Goal: Task Accomplishment & Management: Manage account settings

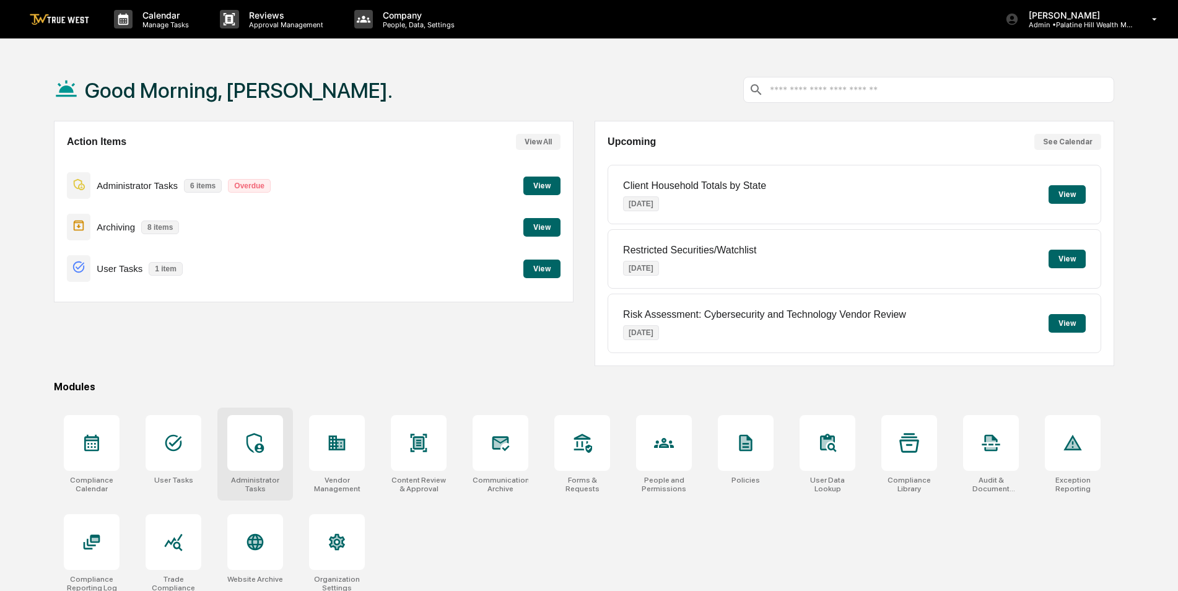
click at [252, 435] on icon at bounding box center [254, 443] width 17 height 20
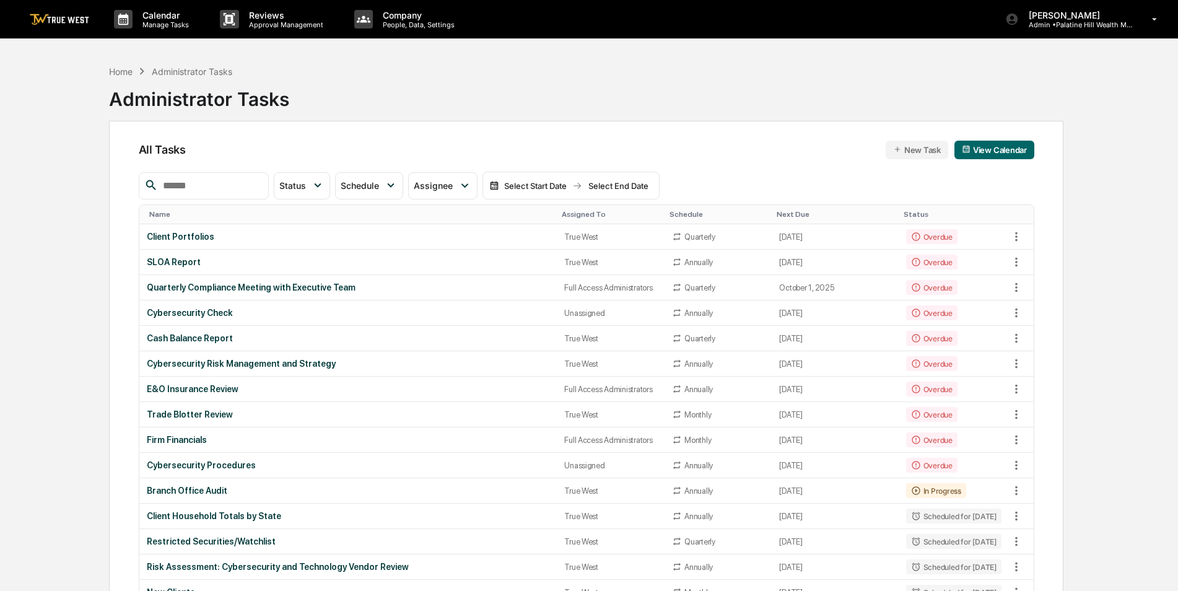
click at [235, 188] on input "text" at bounding box center [210, 186] width 105 height 16
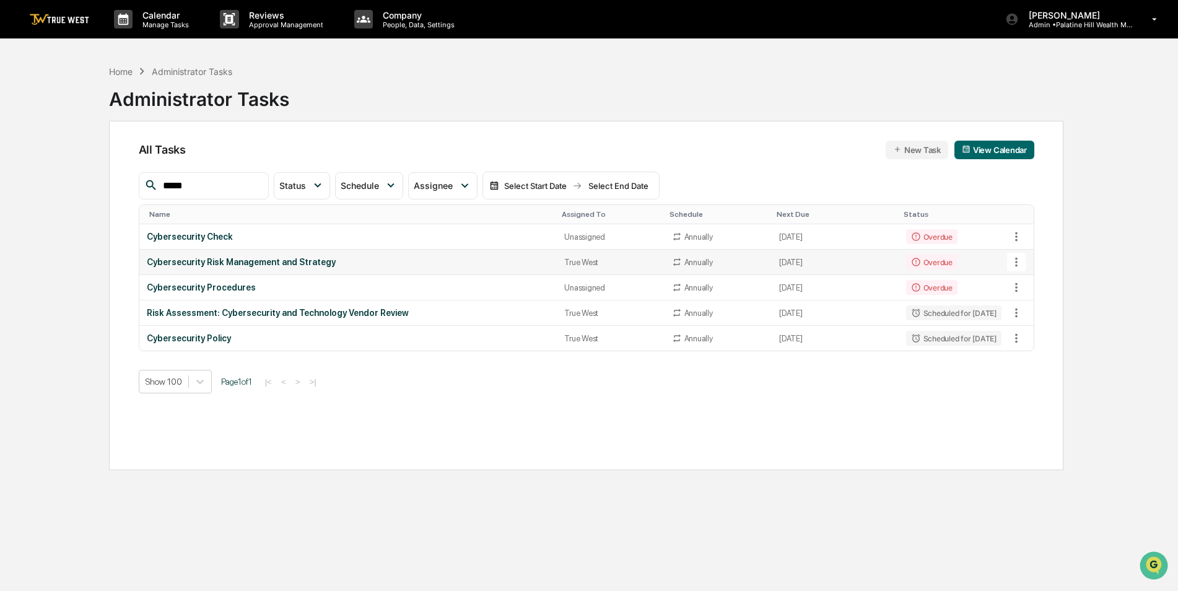
click at [1016, 263] on icon at bounding box center [1016, 262] width 2 height 9
click at [1030, 330] on img at bounding box center [1028, 330] width 10 height 10
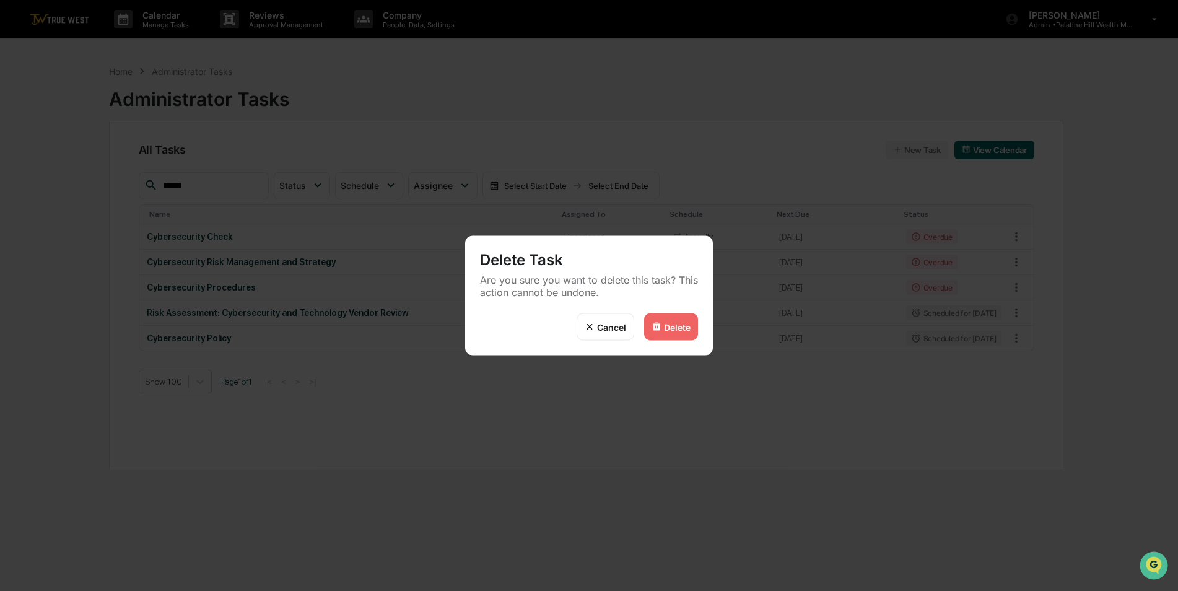
click at [684, 328] on div "Delete" at bounding box center [677, 326] width 27 height 11
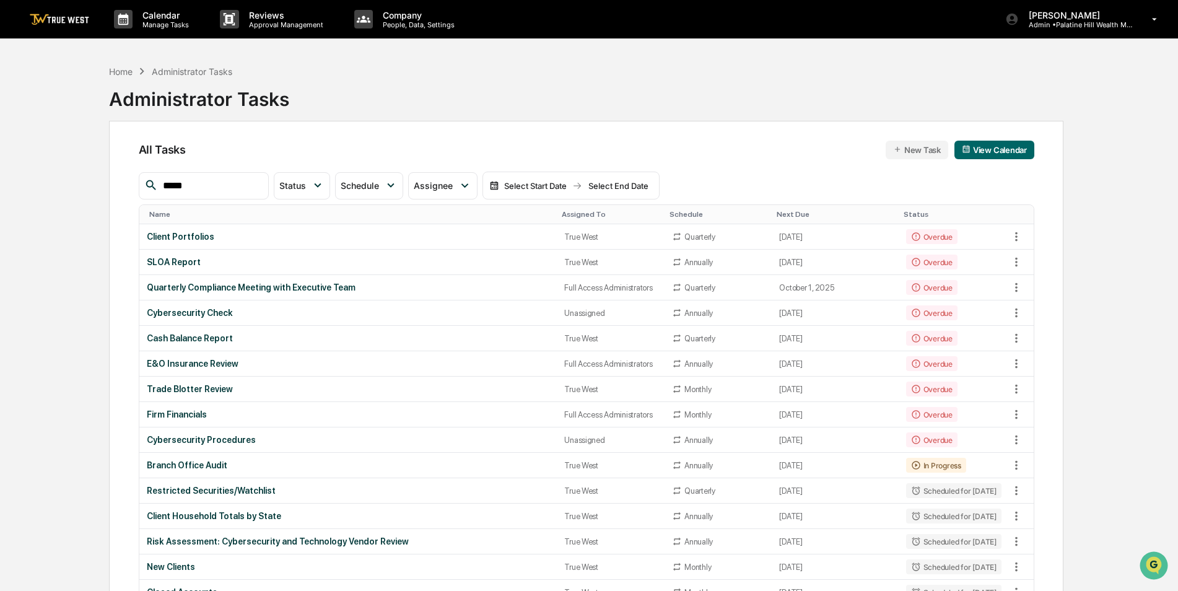
click at [255, 189] on input "*****" at bounding box center [210, 186] width 105 height 16
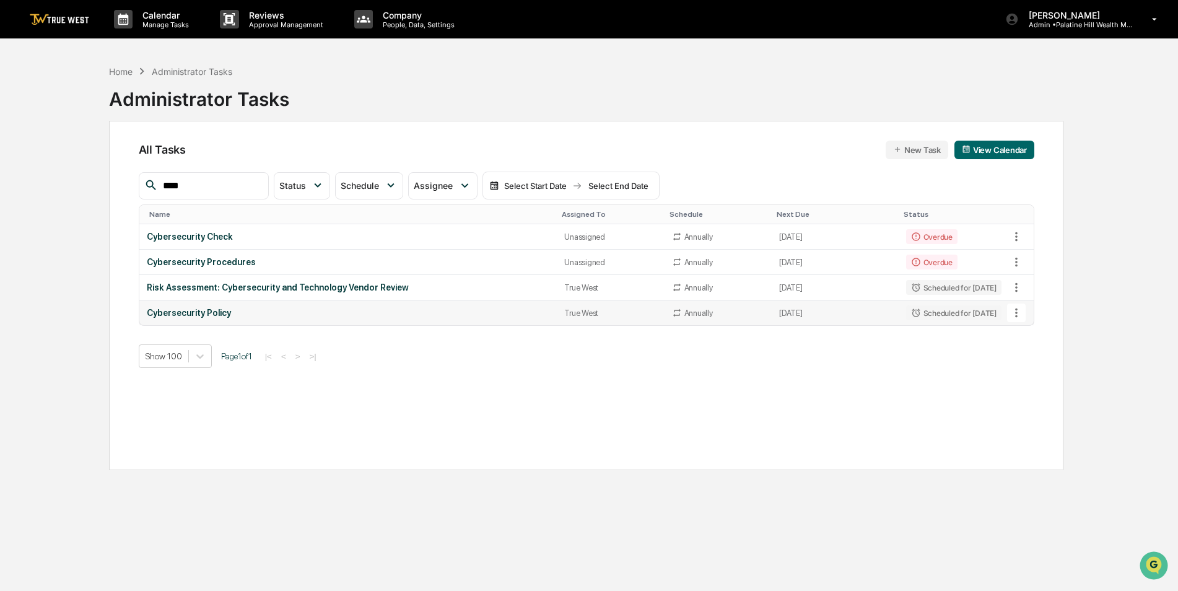
type input "****"
click at [1014, 314] on icon at bounding box center [1016, 313] width 14 height 14
click at [1028, 382] on img at bounding box center [1028, 381] width 10 height 10
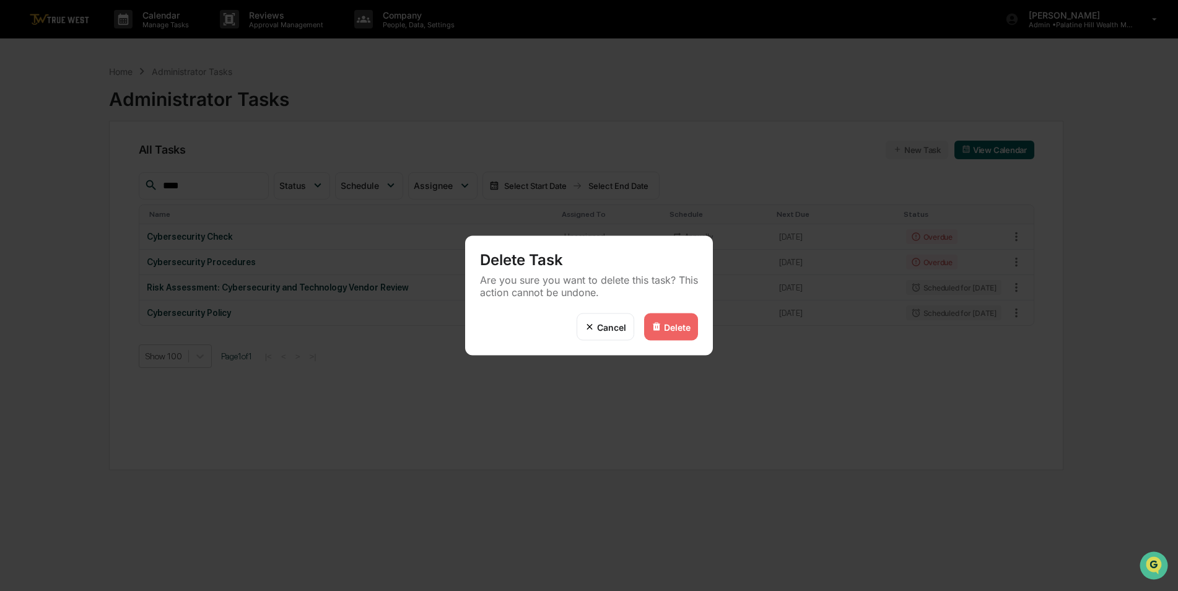
click at [689, 333] on div "Delete" at bounding box center [671, 326] width 54 height 27
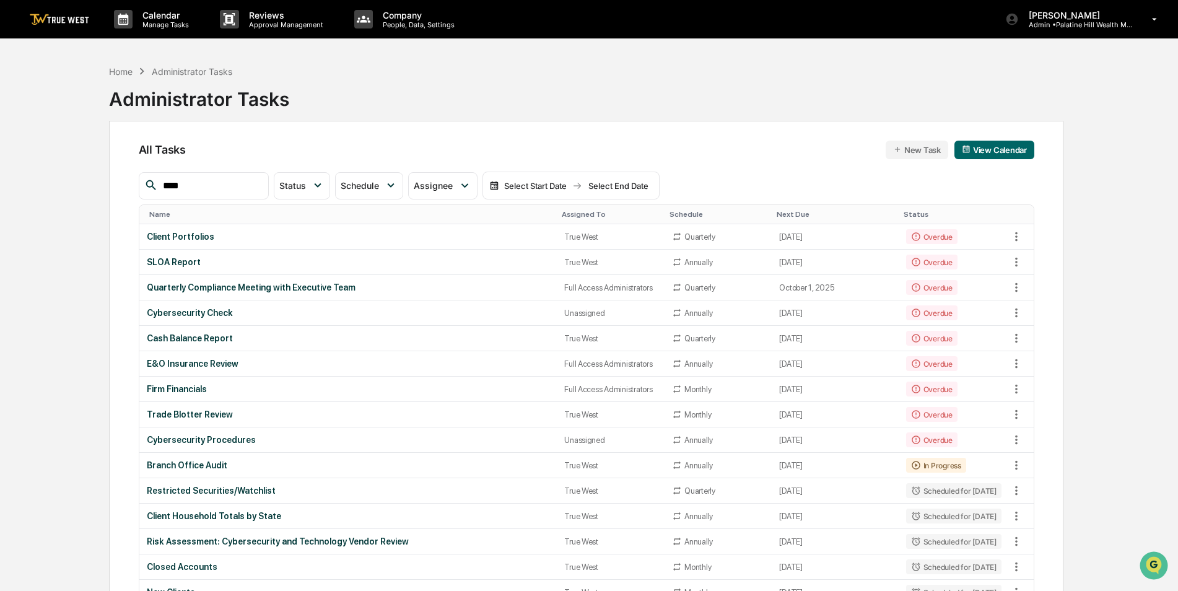
click at [246, 184] on input "****" at bounding box center [210, 186] width 105 height 16
click at [567, 217] on div "Assigned To" at bounding box center [611, 214] width 98 height 9
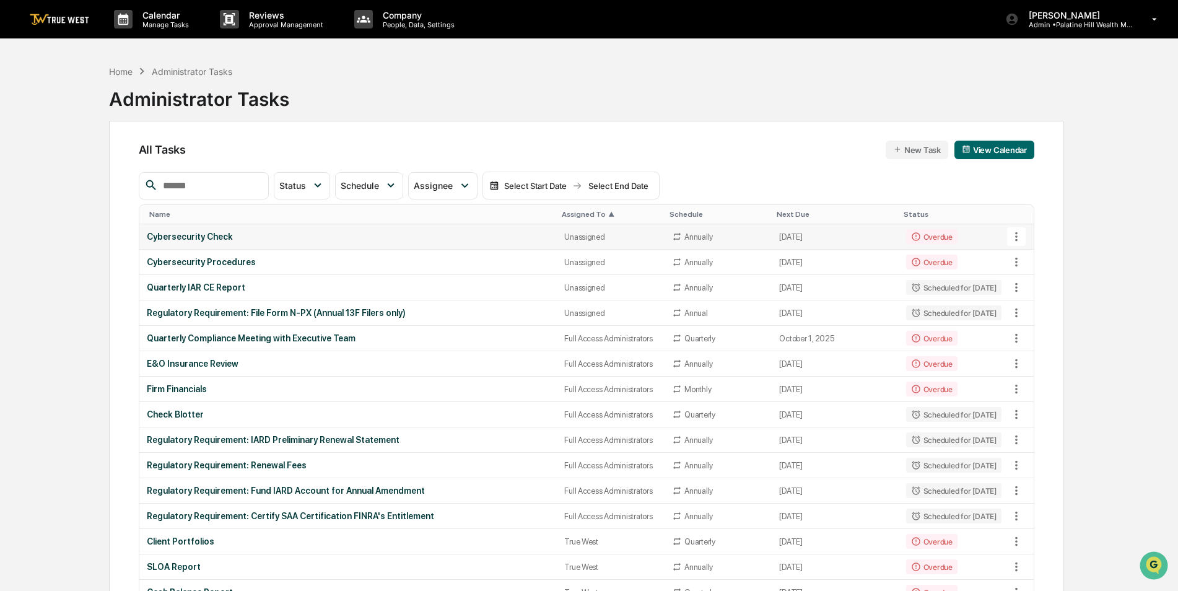
click at [507, 235] on div "Cybersecurity Check" at bounding box center [348, 237] width 403 height 10
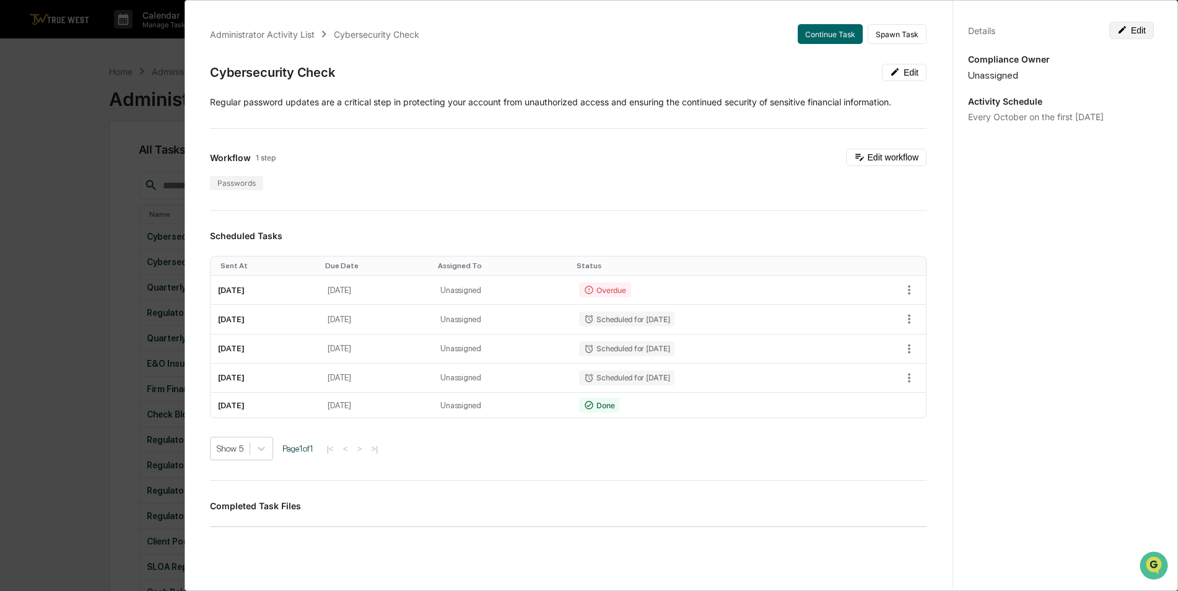
click at [1134, 35] on button "Edit" at bounding box center [1131, 30] width 45 height 17
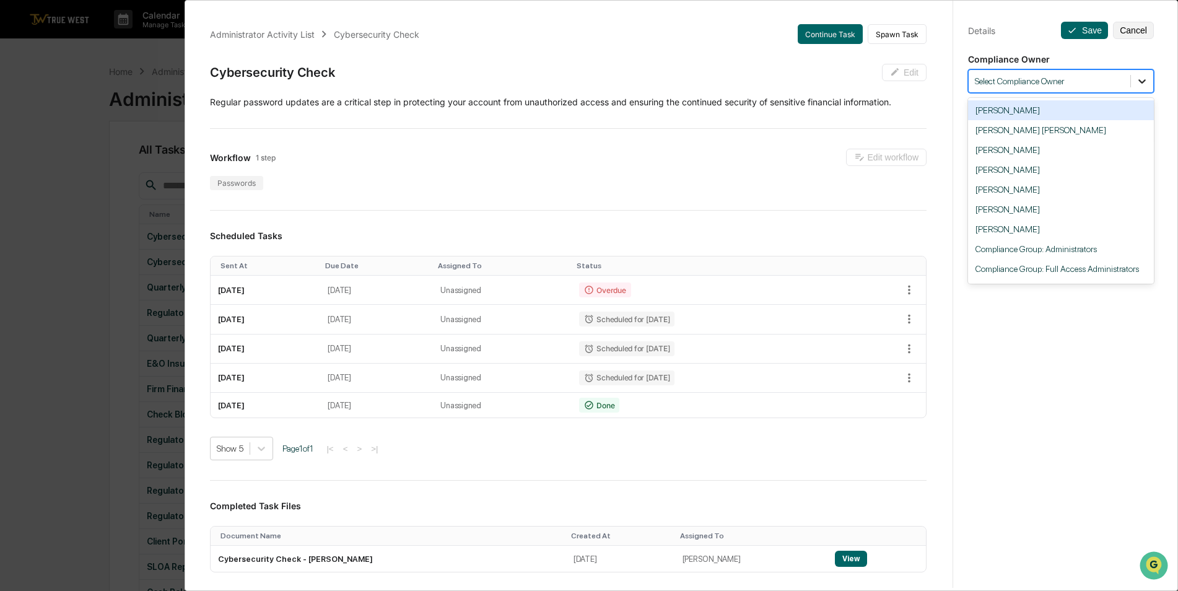
click at [1139, 84] on icon at bounding box center [1142, 81] width 12 height 12
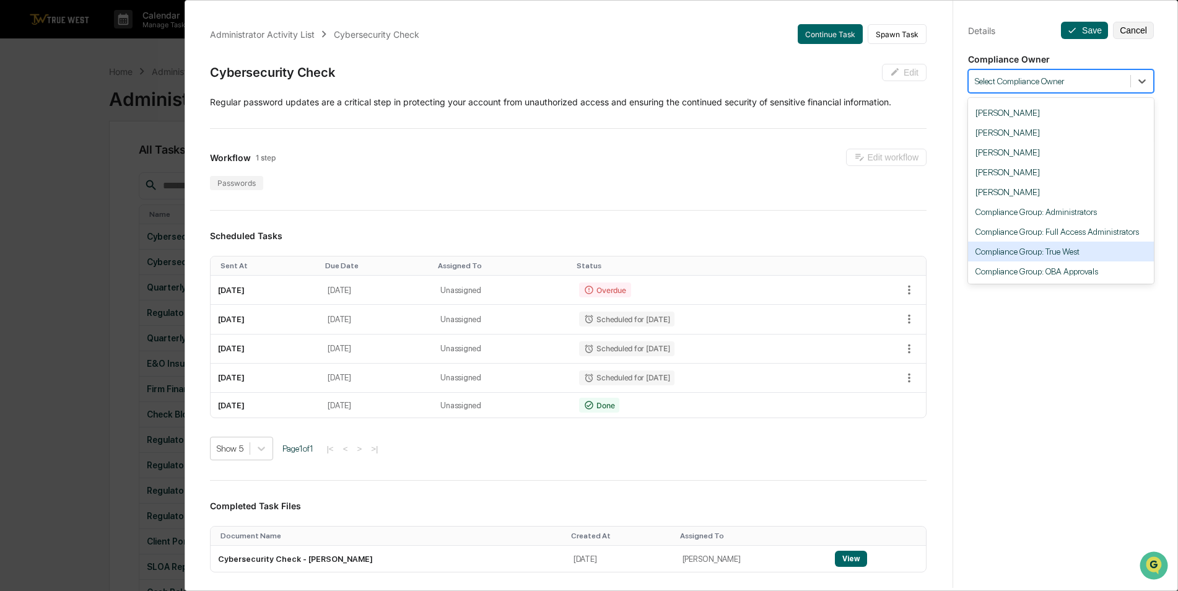
click at [1086, 253] on div "Compliance Group: True West" at bounding box center [1061, 252] width 186 height 20
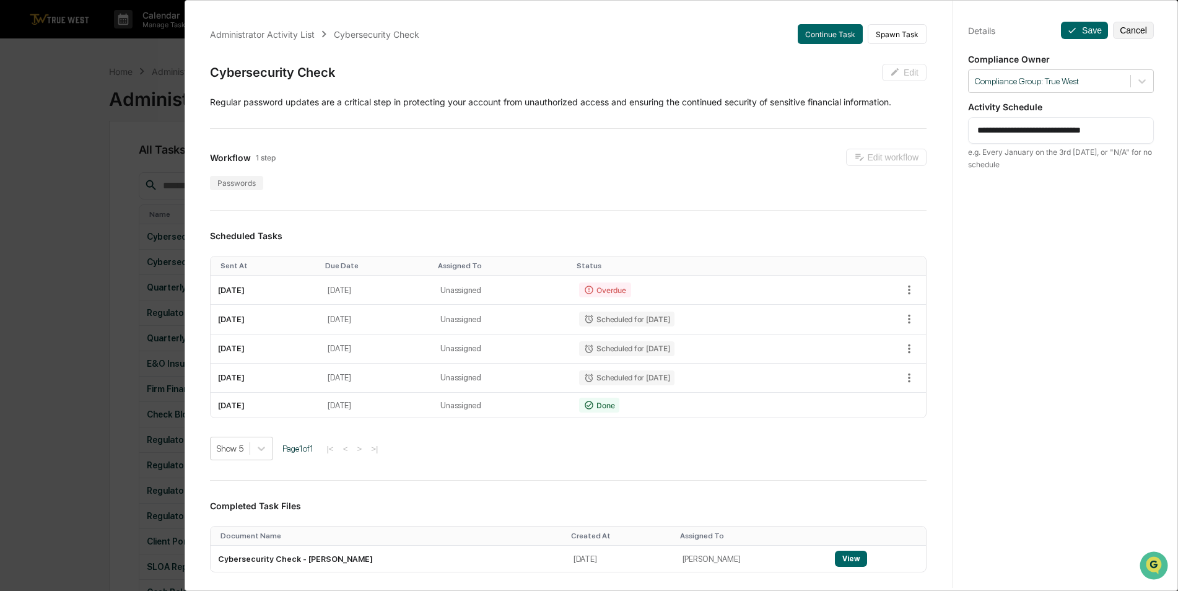
click at [71, 196] on div "Administrator Activity List Cybersecurity Check Continue Task Spawn Task Cybers…" at bounding box center [589, 295] width 1178 height 591
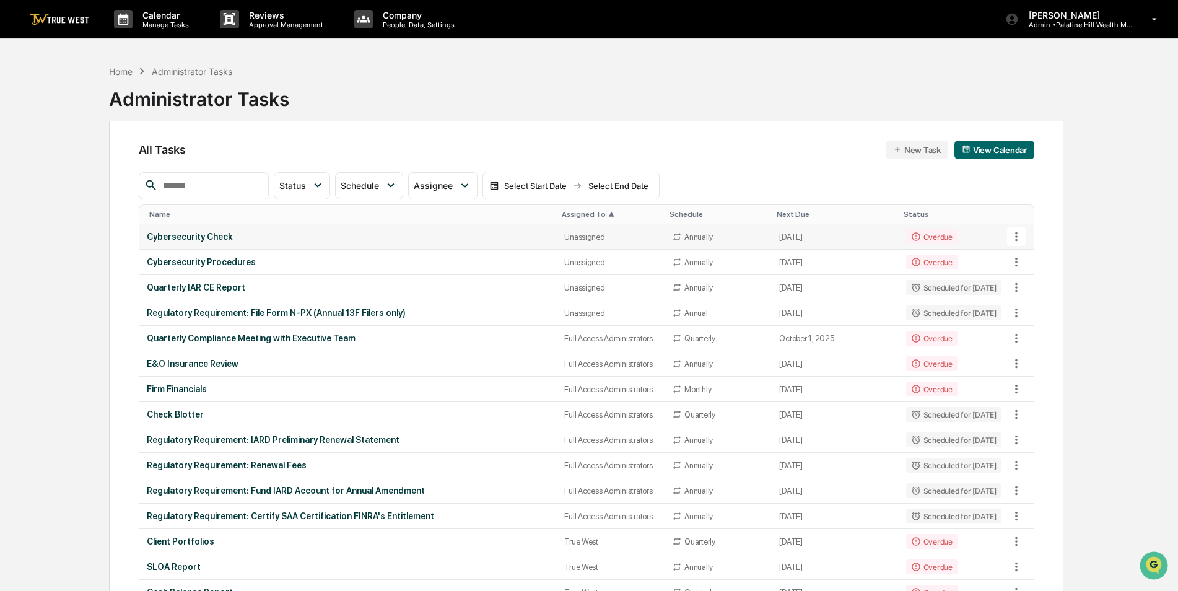
click at [295, 231] on td "Cybersecurity Check" at bounding box center [348, 236] width 418 height 25
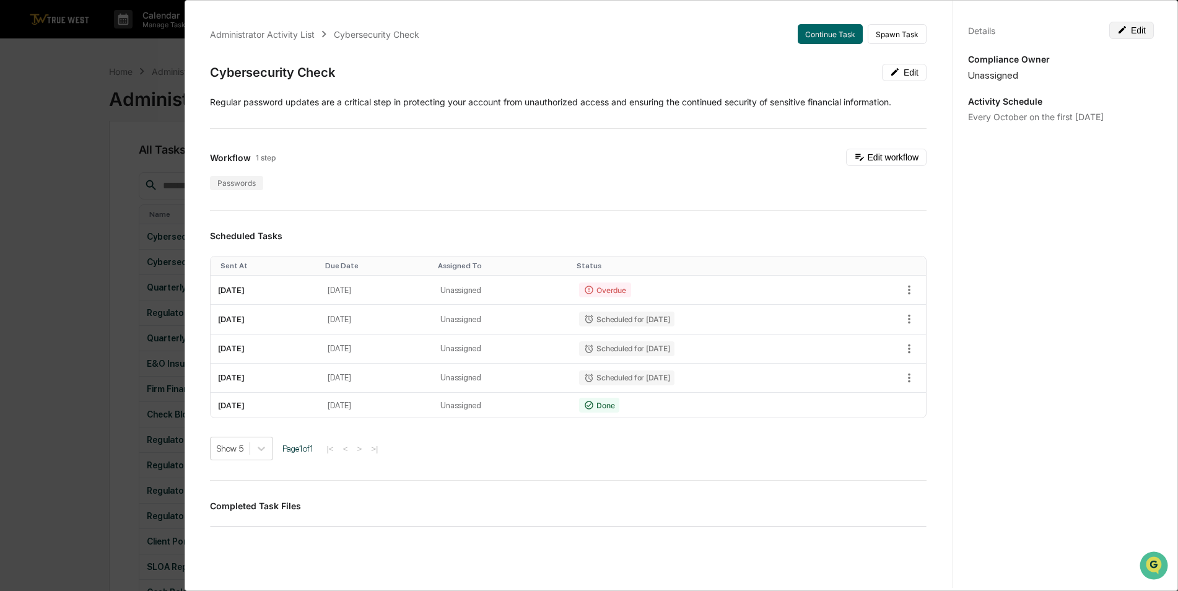
click at [1131, 27] on button "Edit" at bounding box center [1131, 30] width 45 height 17
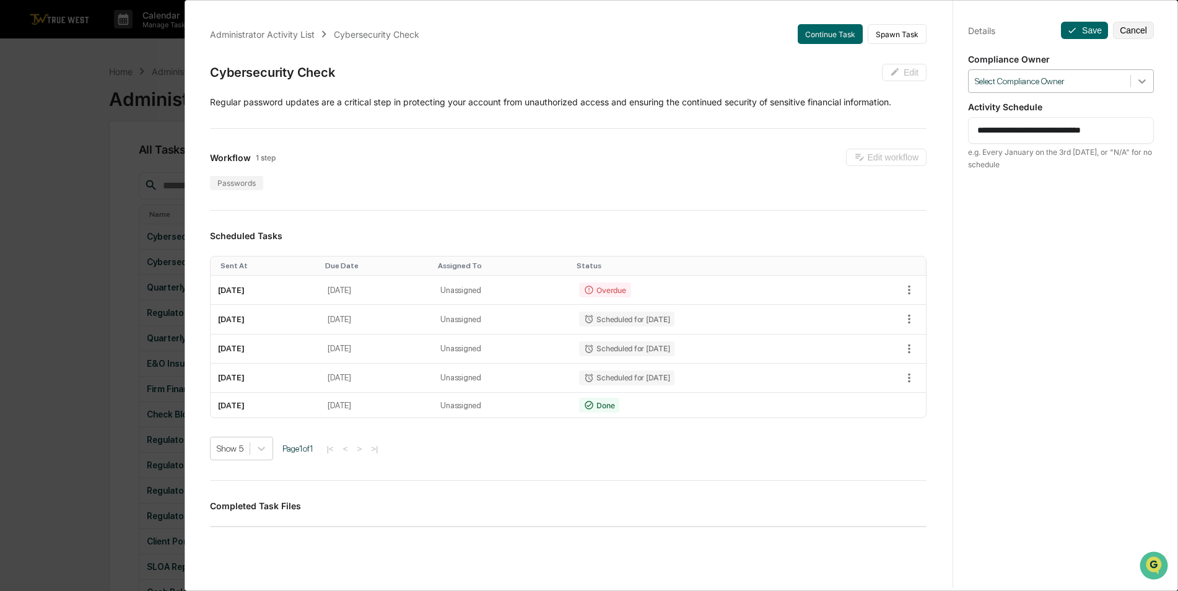
click at [1136, 85] on icon at bounding box center [1142, 81] width 12 height 12
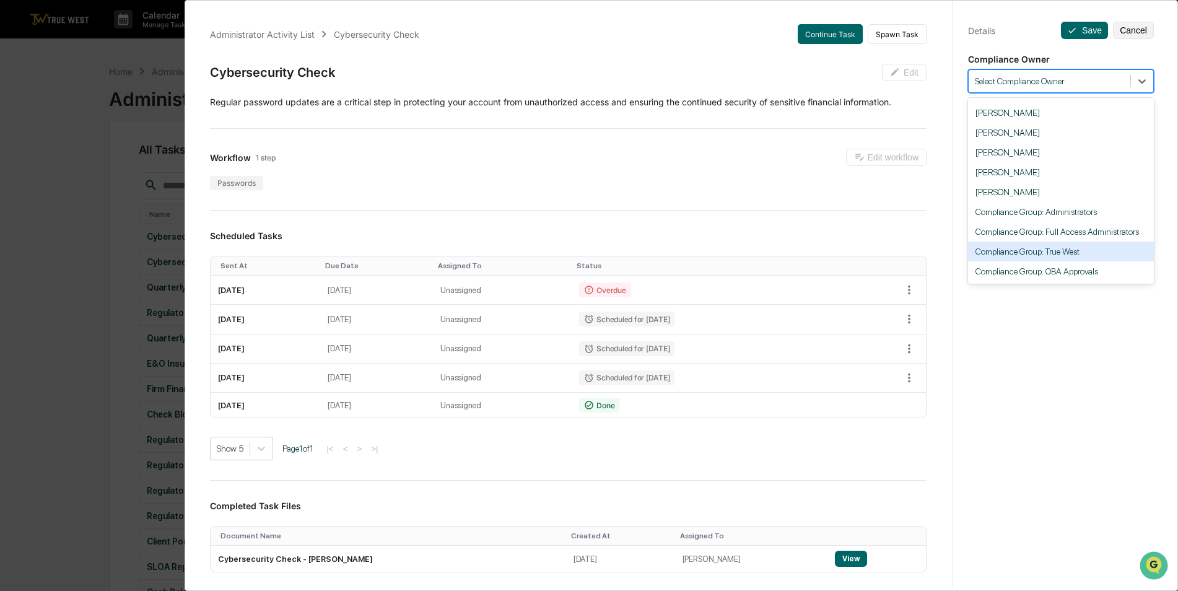
click at [1093, 253] on div "Compliance Group: True West" at bounding box center [1061, 252] width 186 height 20
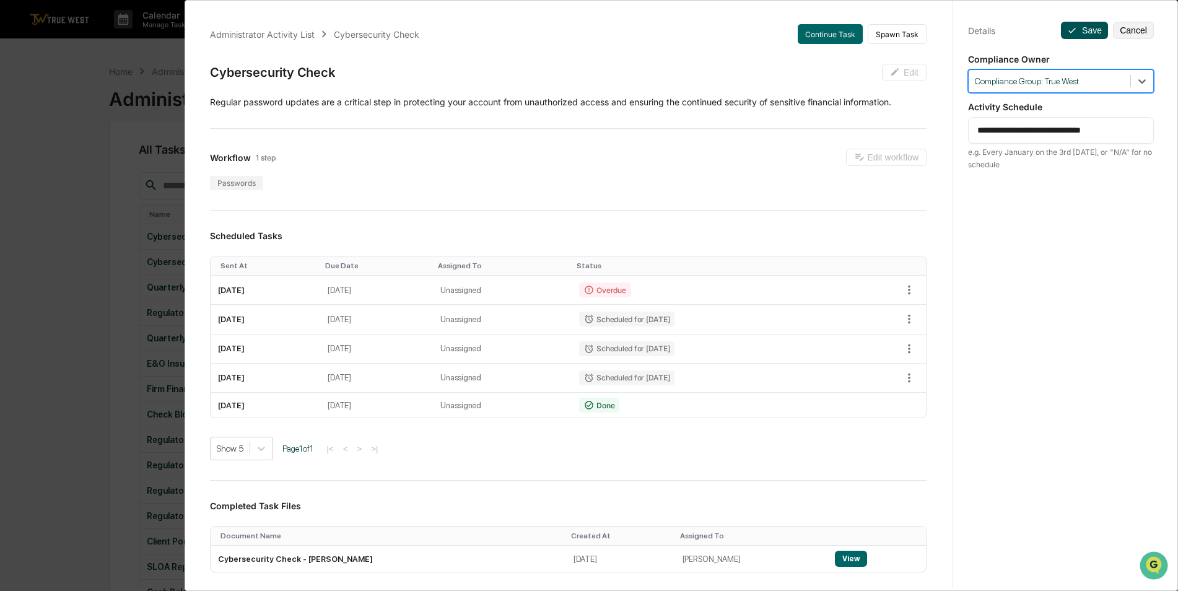
click at [1078, 29] on button "Save" at bounding box center [1084, 30] width 47 height 17
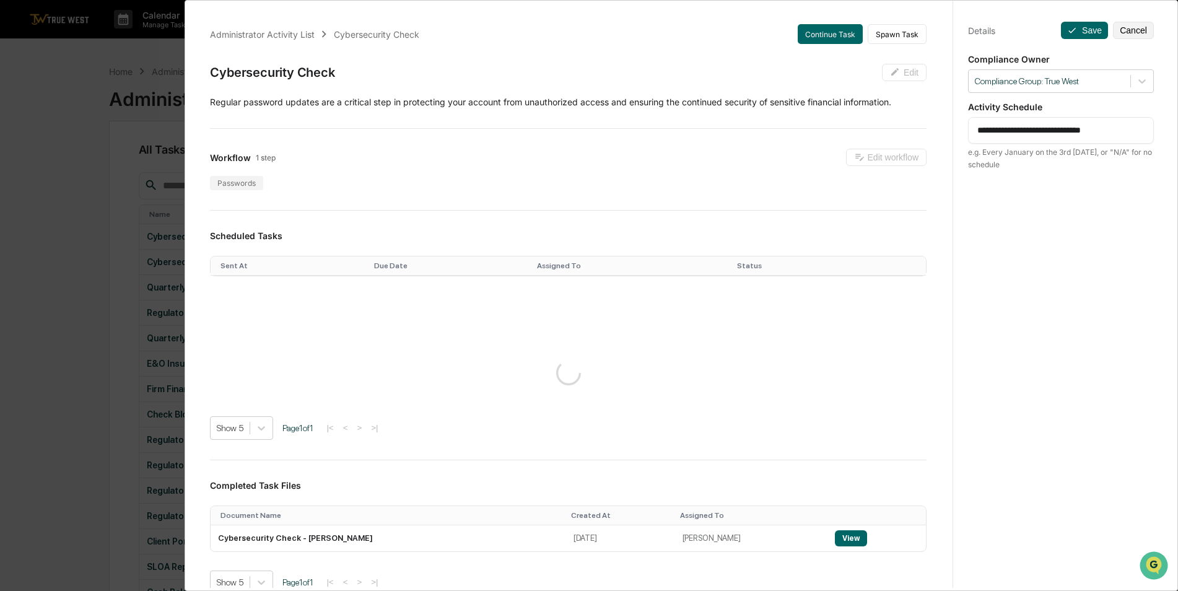
click at [66, 168] on div "**********" at bounding box center [589, 295] width 1178 height 591
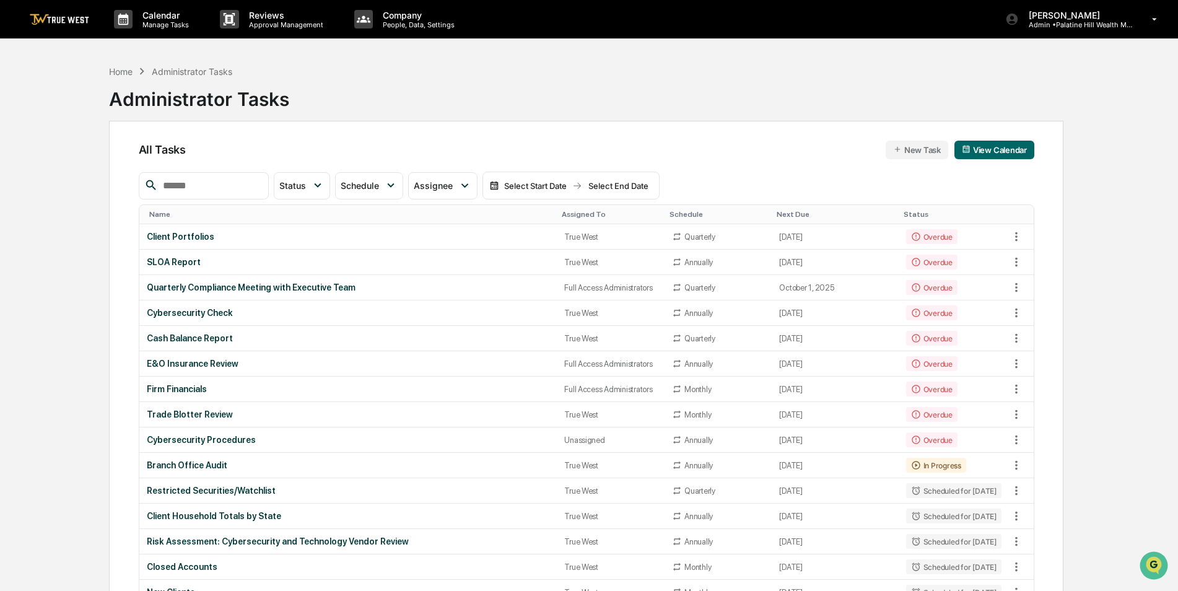
click at [564, 211] on div "Assigned To" at bounding box center [611, 214] width 98 height 9
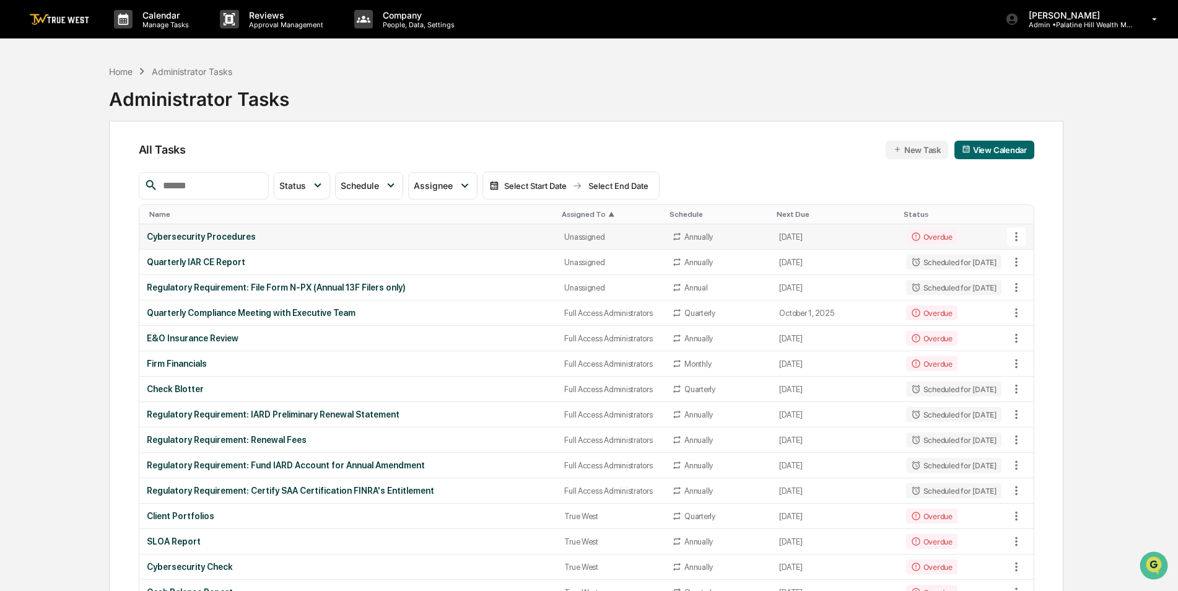
click at [493, 240] on div "Cybersecurity Procedures" at bounding box center [348, 237] width 403 height 10
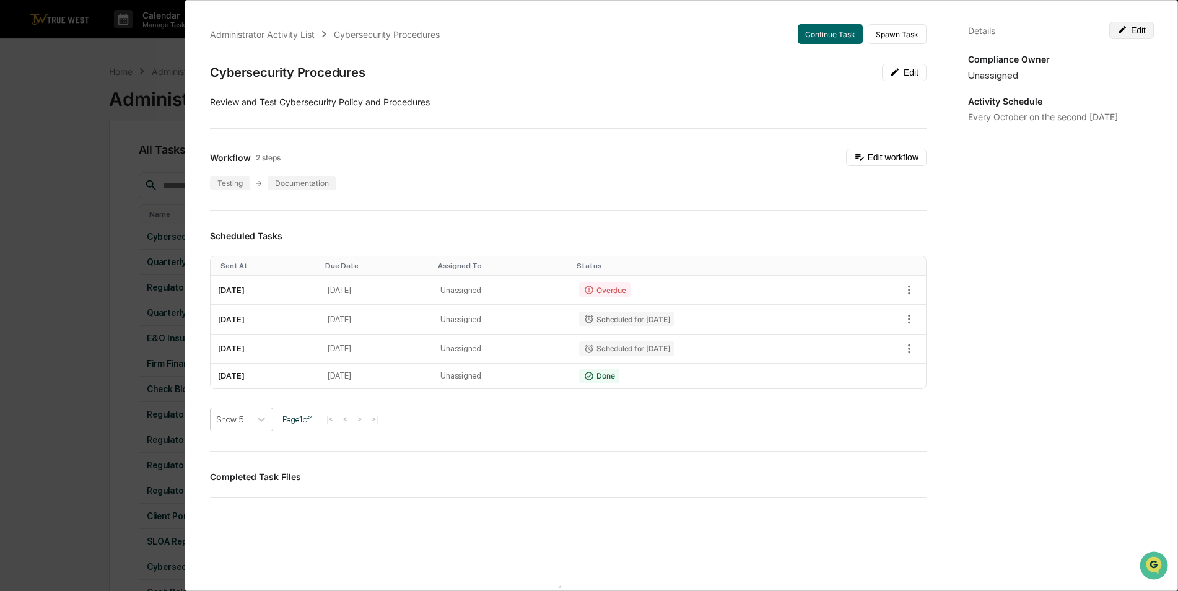
click at [1125, 32] on button "Edit" at bounding box center [1131, 30] width 45 height 17
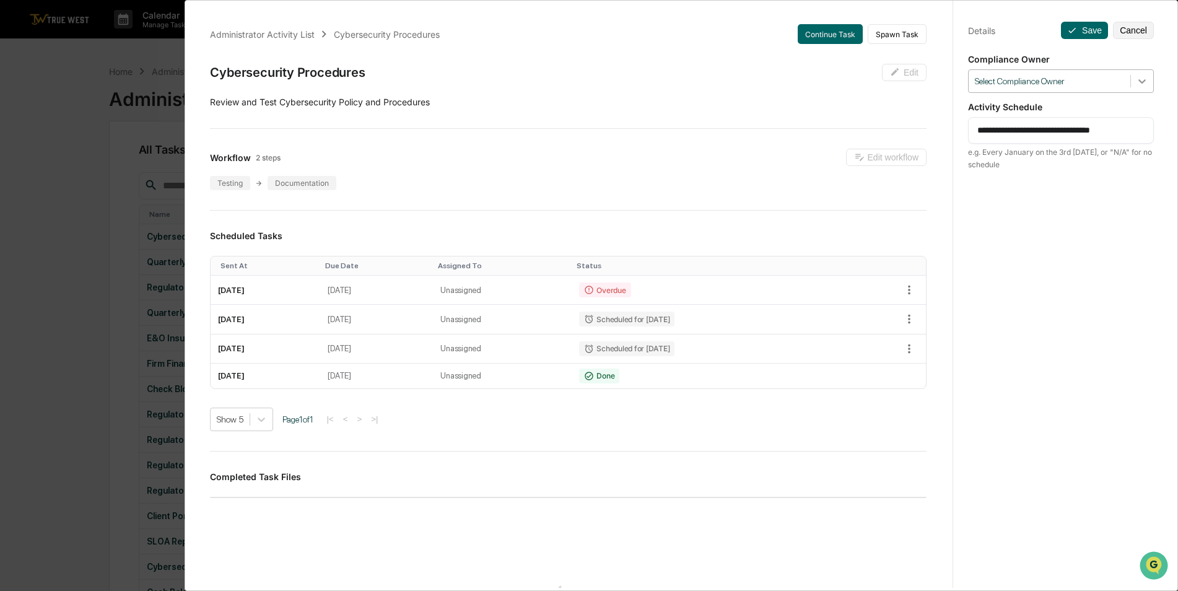
click at [1136, 77] on icon at bounding box center [1142, 81] width 12 height 12
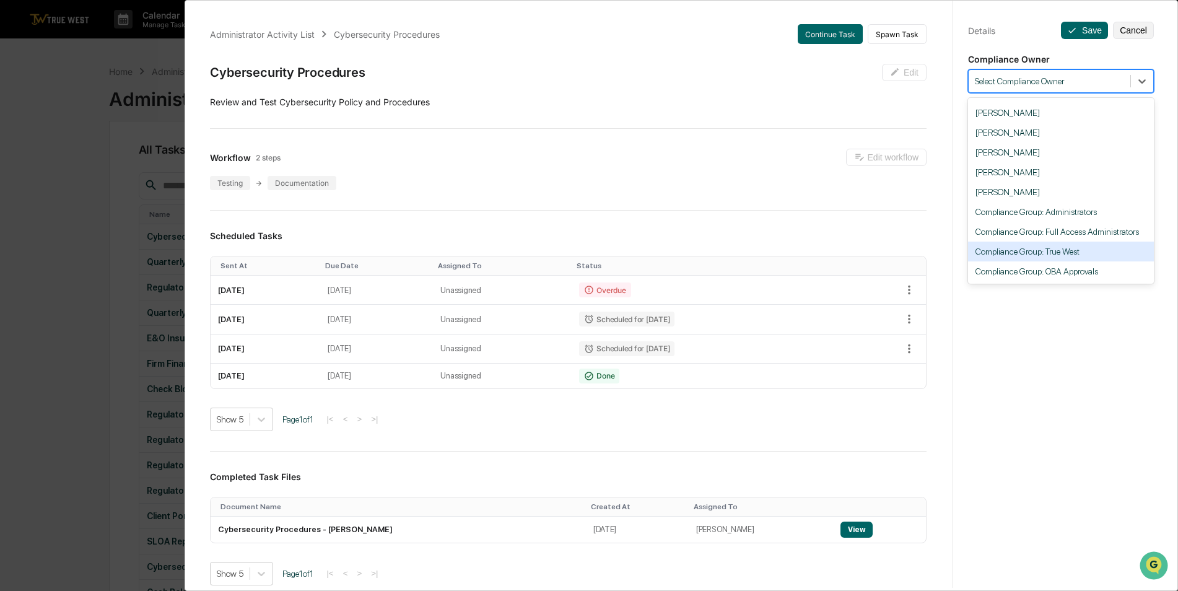
click at [1097, 254] on div "Compliance Group: True West" at bounding box center [1061, 252] width 186 height 20
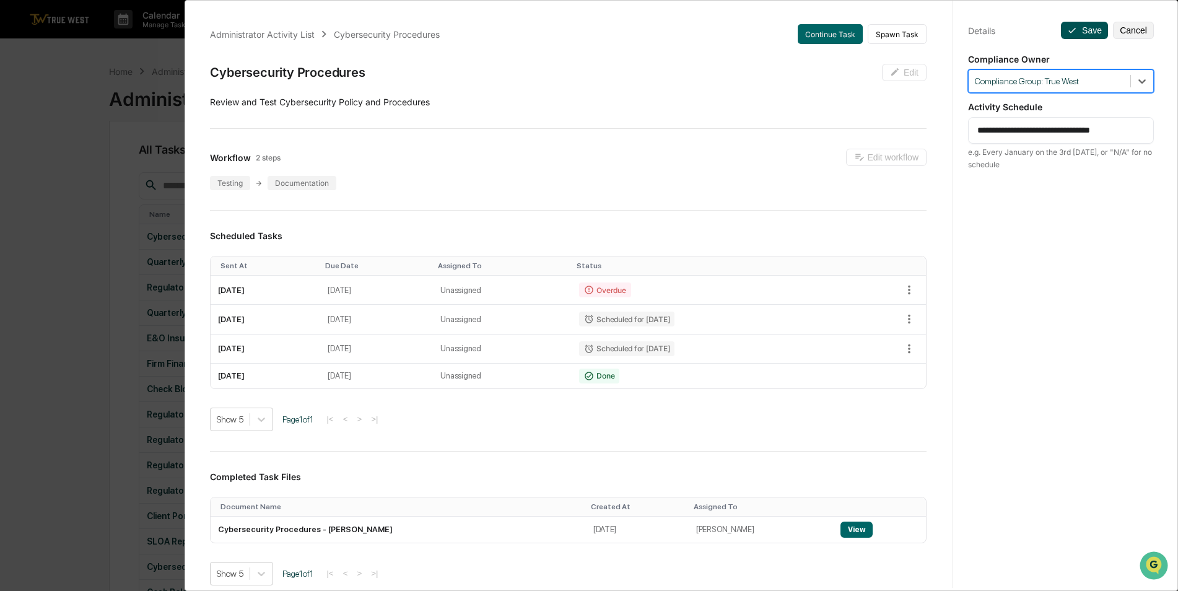
click at [1085, 29] on button "Save" at bounding box center [1084, 30] width 47 height 17
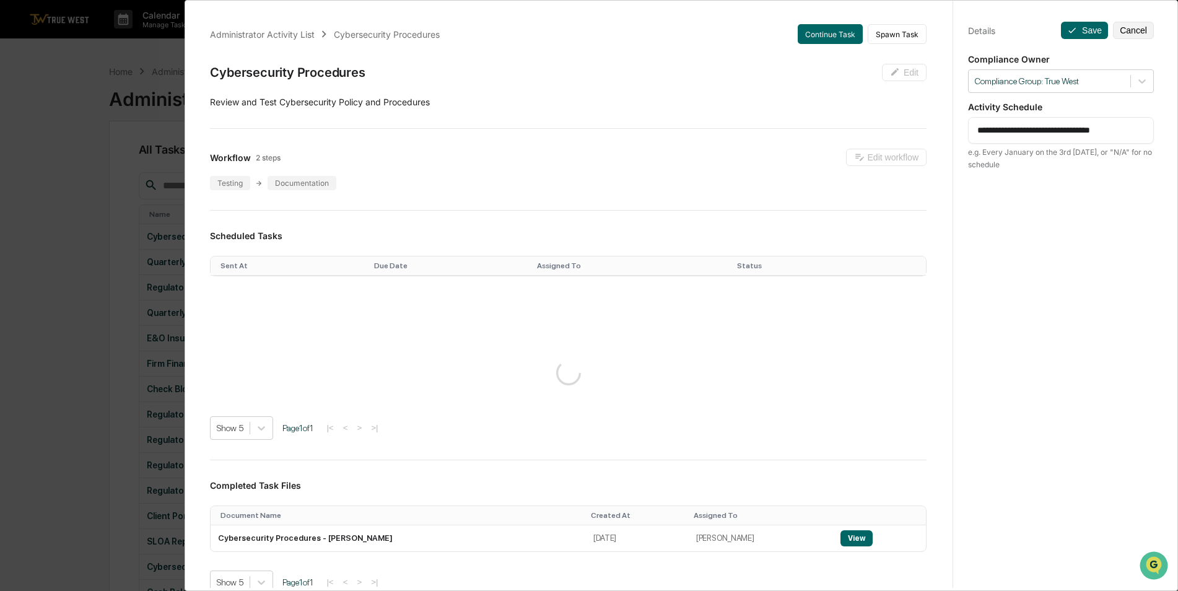
click at [71, 174] on div "**********" at bounding box center [589, 295] width 1178 height 591
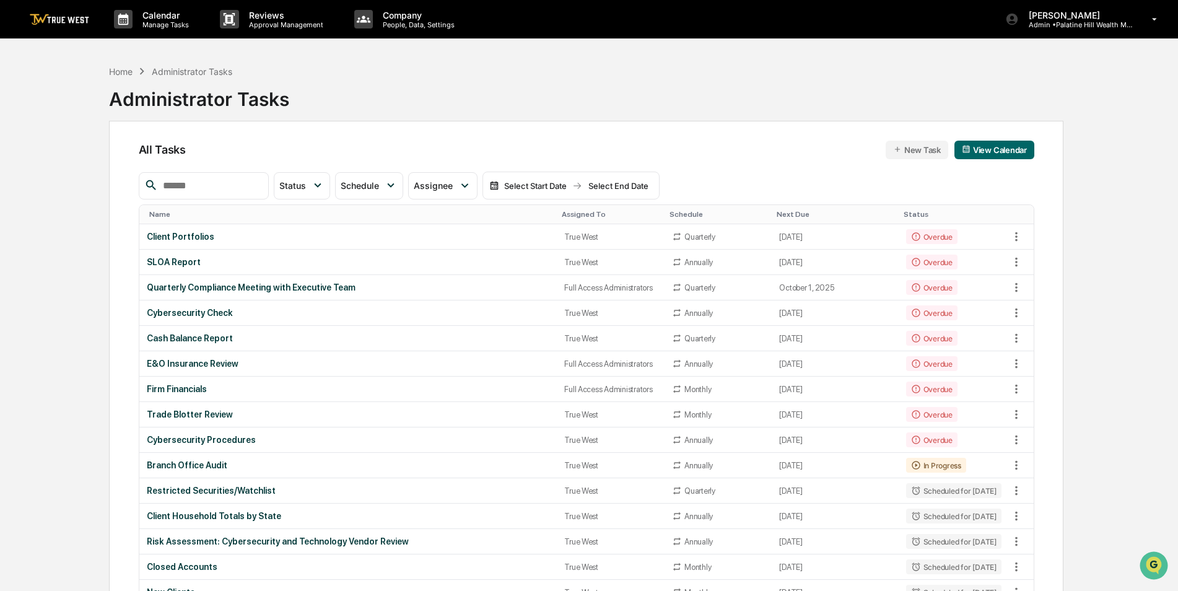
click at [565, 210] on div "Assigned To" at bounding box center [611, 214] width 98 height 9
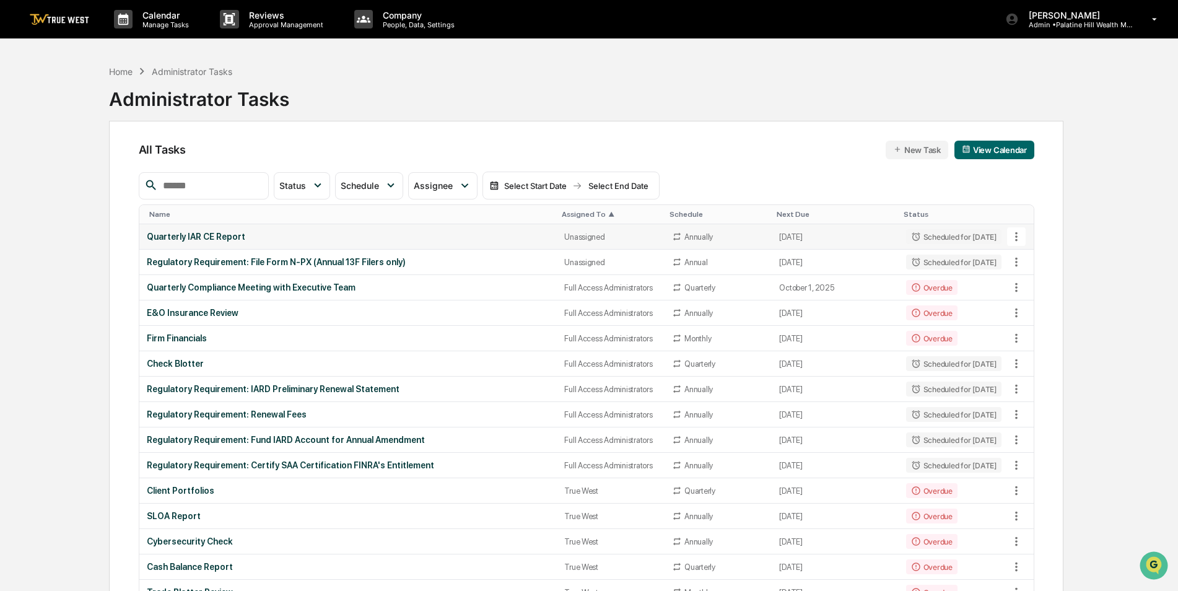
click at [557, 232] on td "Unassigned" at bounding box center [611, 236] width 108 height 25
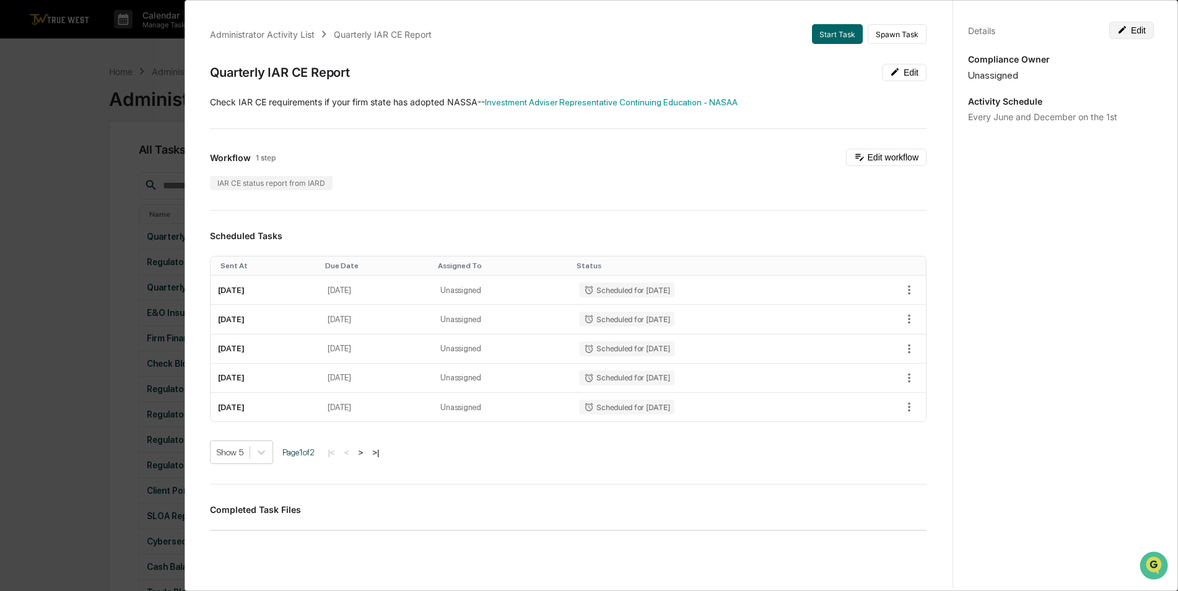
click at [1127, 31] on button "Edit" at bounding box center [1131, 30] width 45 height 17
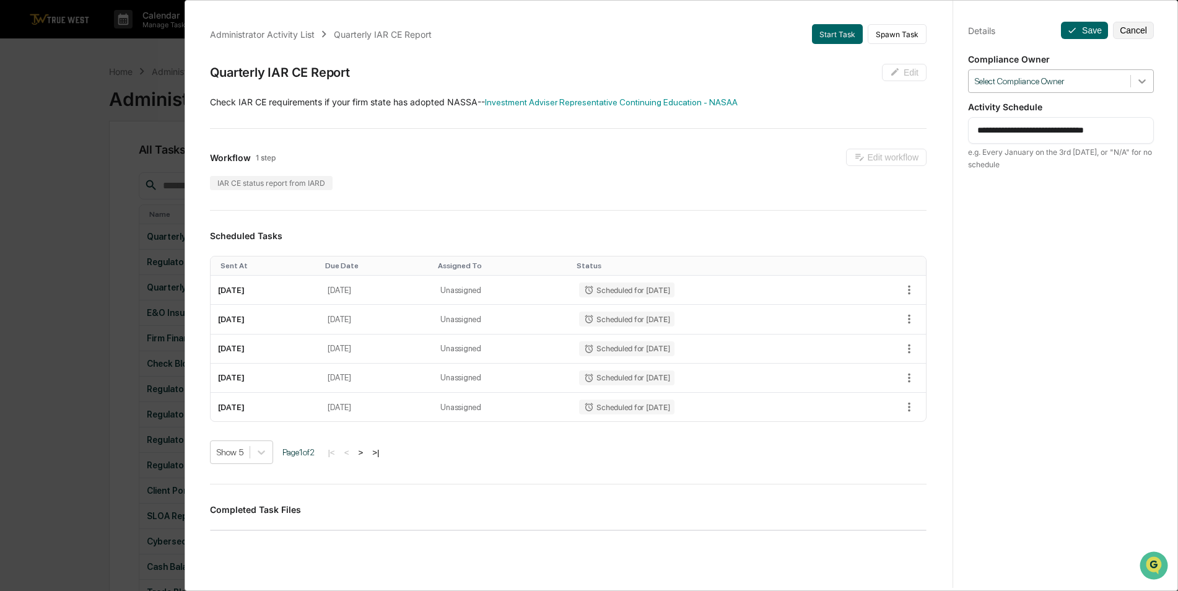
click at [1144, 83] on div at bounding box center [1142, 81] width 22 height 22
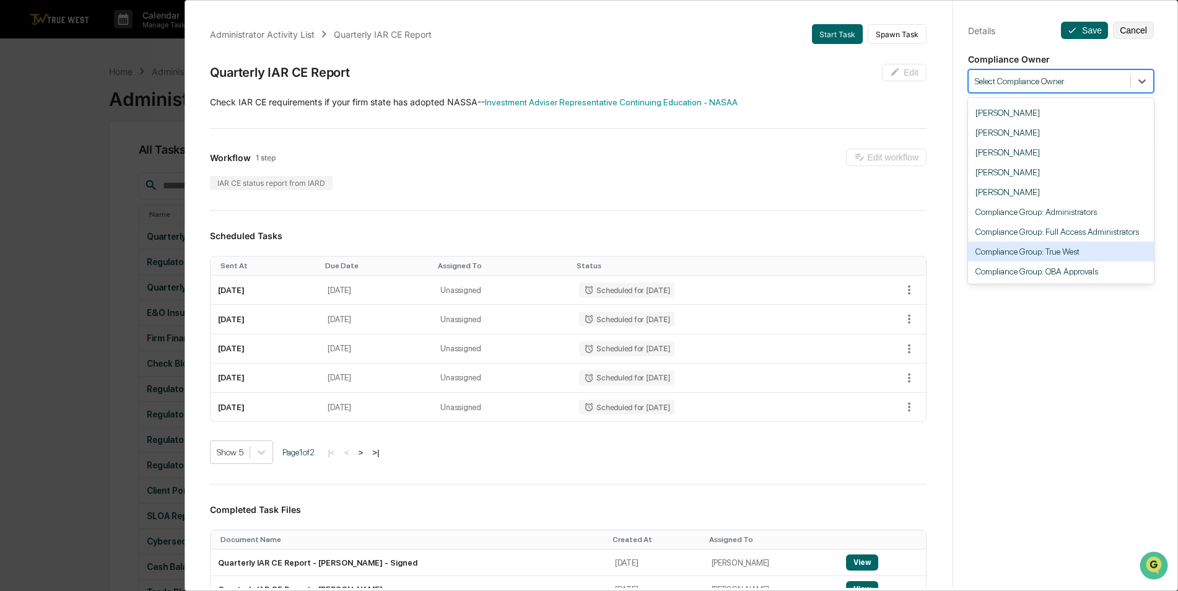
click at [1087, 249] on div "Compliance Group: True West" at bounding box center [1061, 252] width 186 height 20
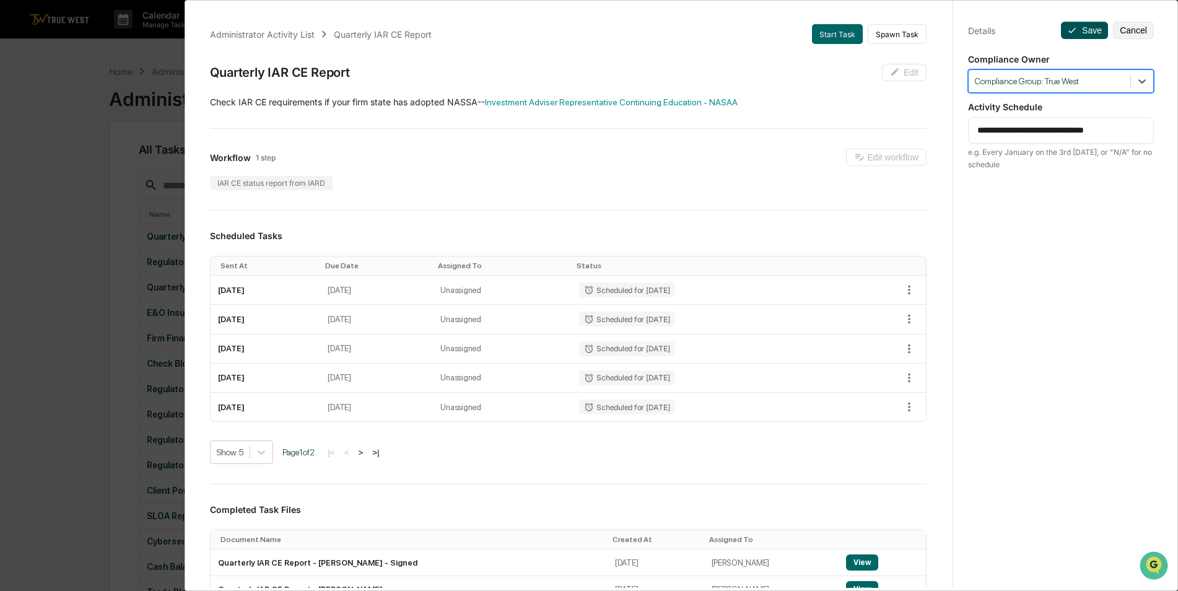
click at [1081, 27] on button "Save" at bounding box center [1084, 30] width 47 height 17
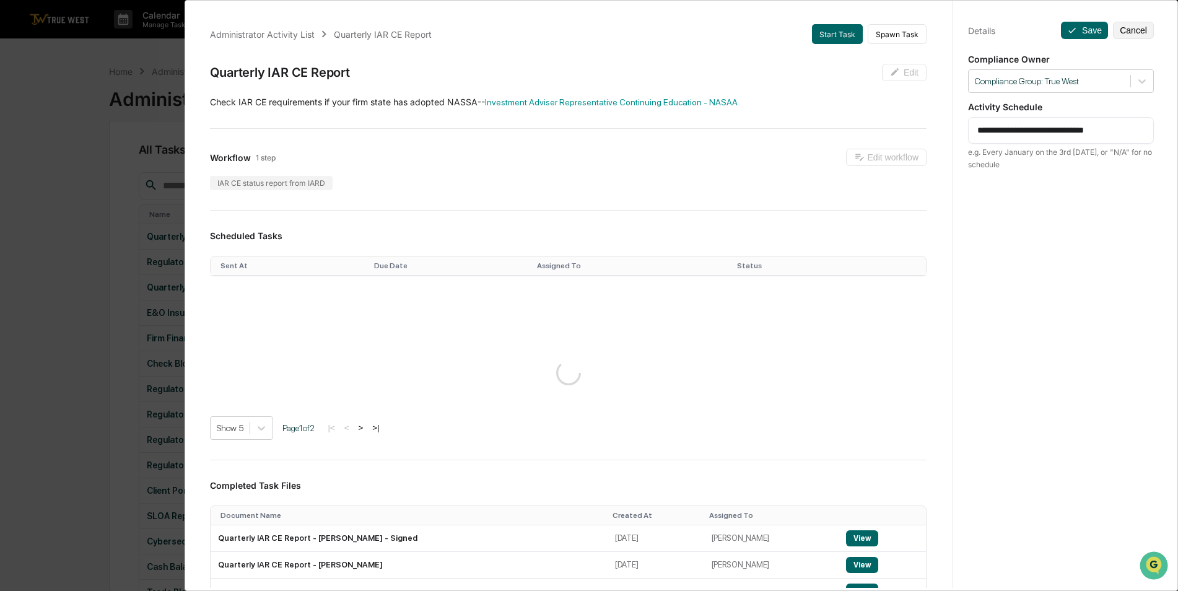
click at [71, 176] on div "**********" at bounding box center [589, 295] width 1178 height 591
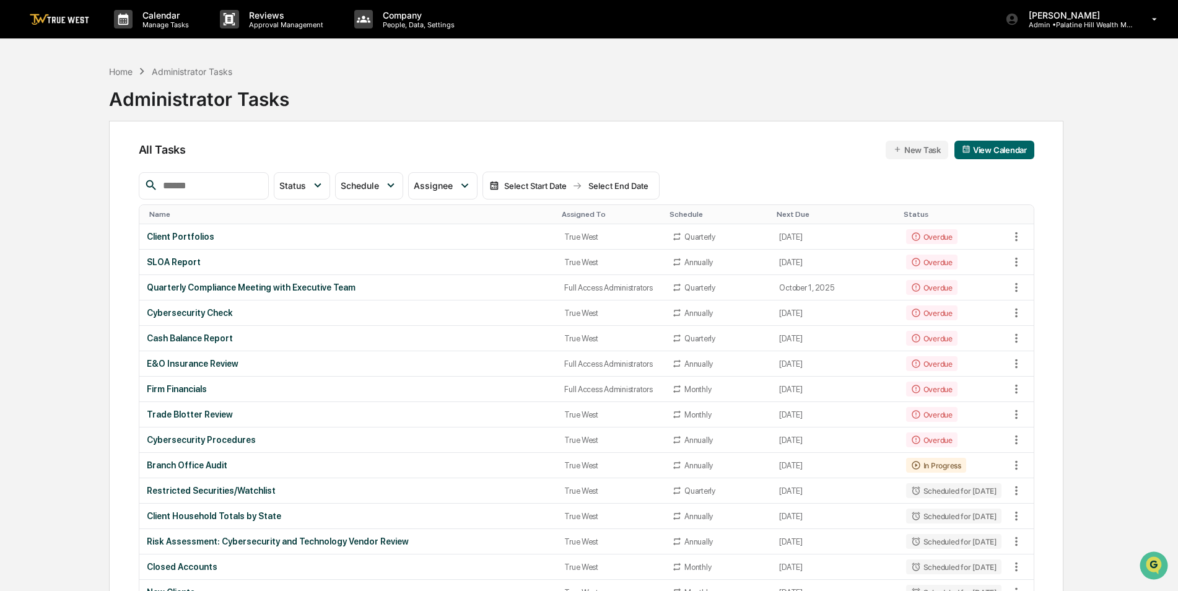
click at [577, 211] on div "Assigned To" at bounding box center [611, 214] width 98 height 9
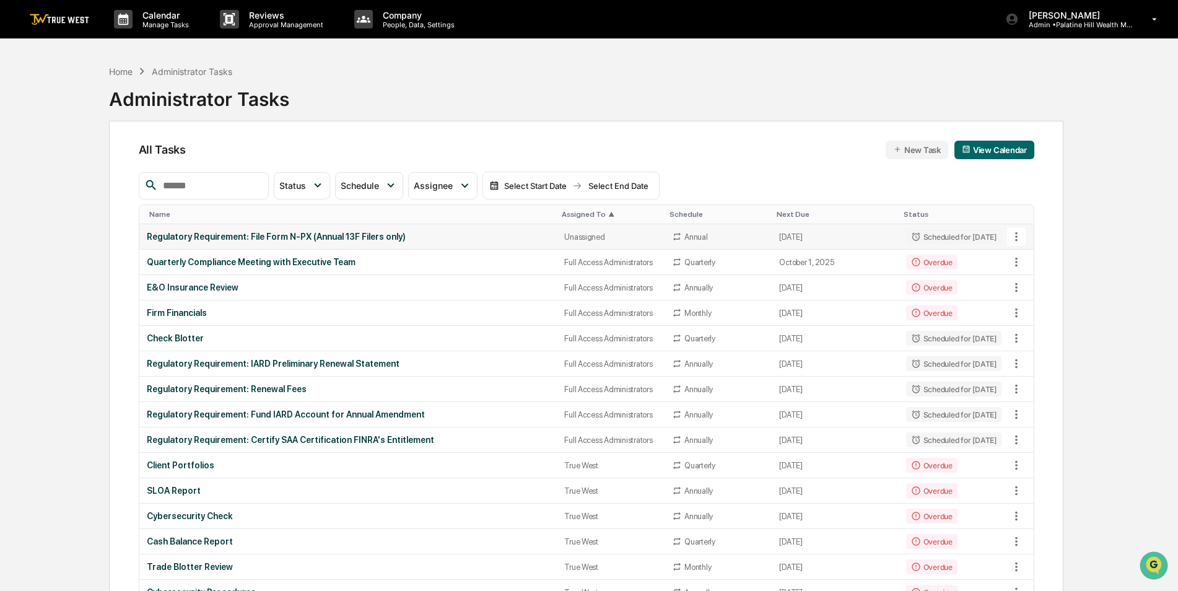
click at [403, 240] on div "Regulatory Requirement: File Form N-PX (Annual 13F Filers only)" at bounding box center [348, 237] width 403 height 10
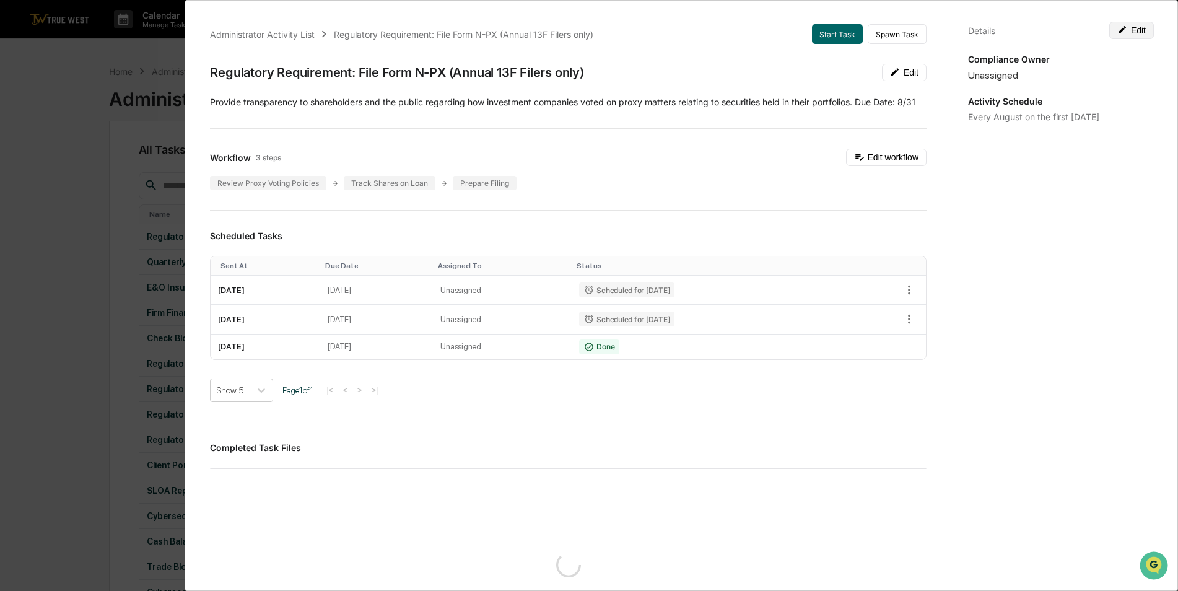
click at [1126, 32] on button "Edit" at bounding box center [1131, 30] width 45 height 17
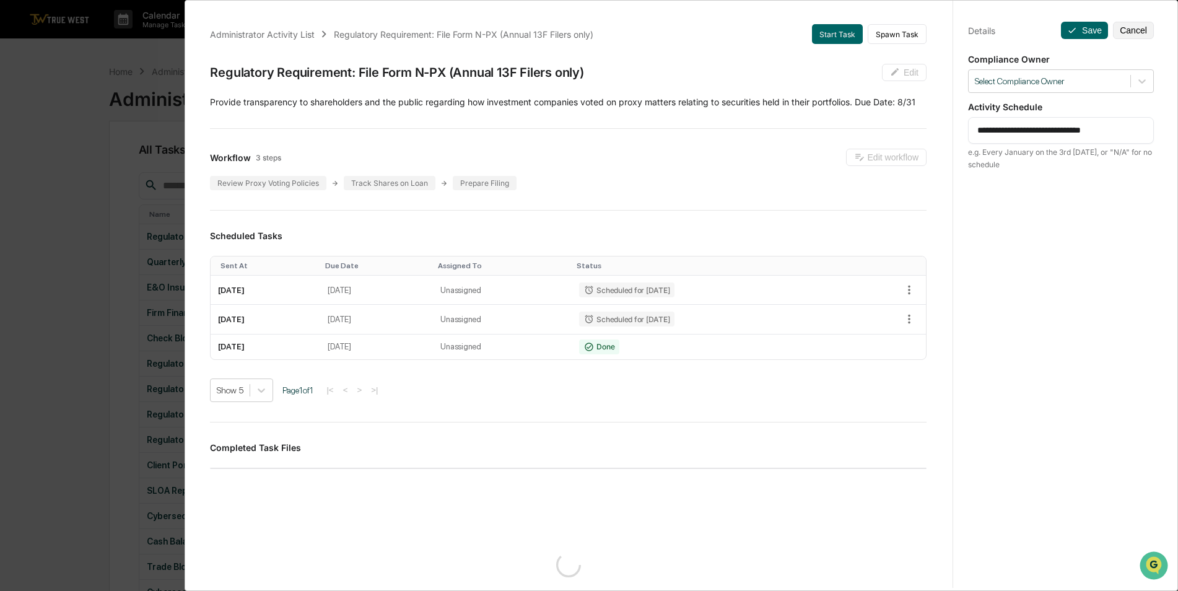
click at [1139, 82] on icon at bounding box center [1142, 81] width 12 height 12
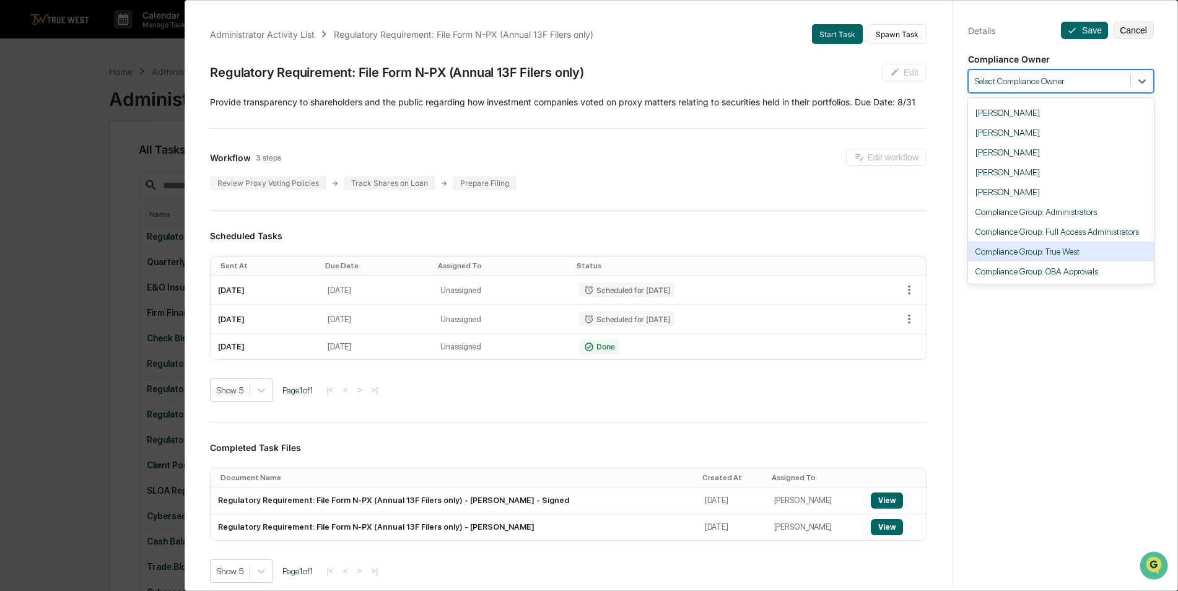
click at [1084, 256] on div "Compliance Group: True West" at bounding box center [1061, 252] width 186 height 20
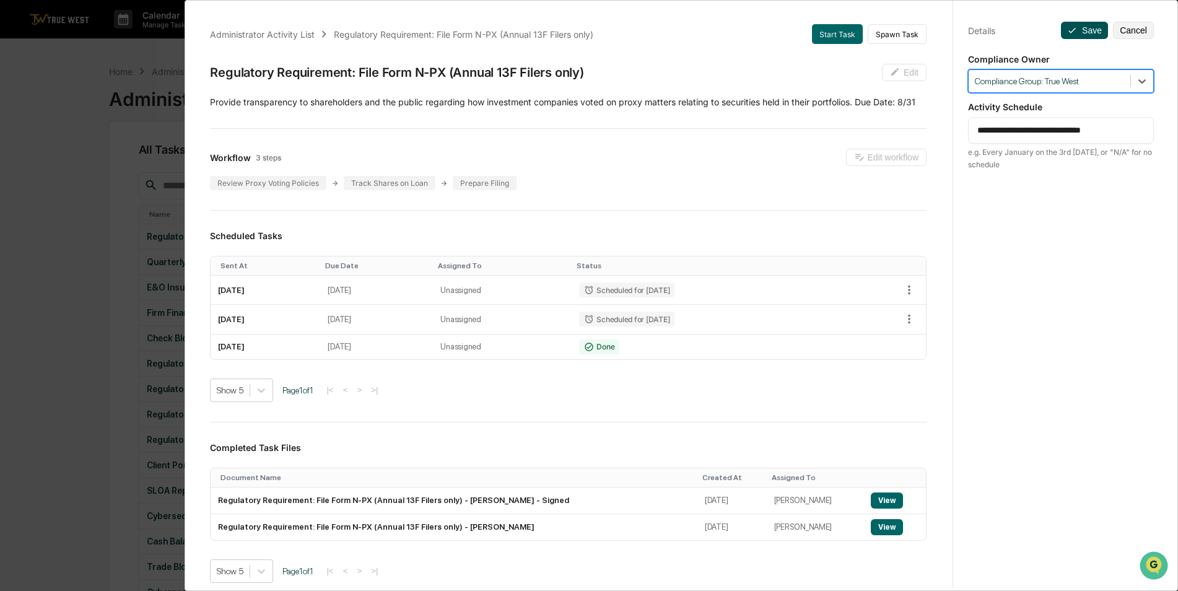
click at [1076, 37] on button "Save" at bounding box center [1084, 30] width 47 height 17
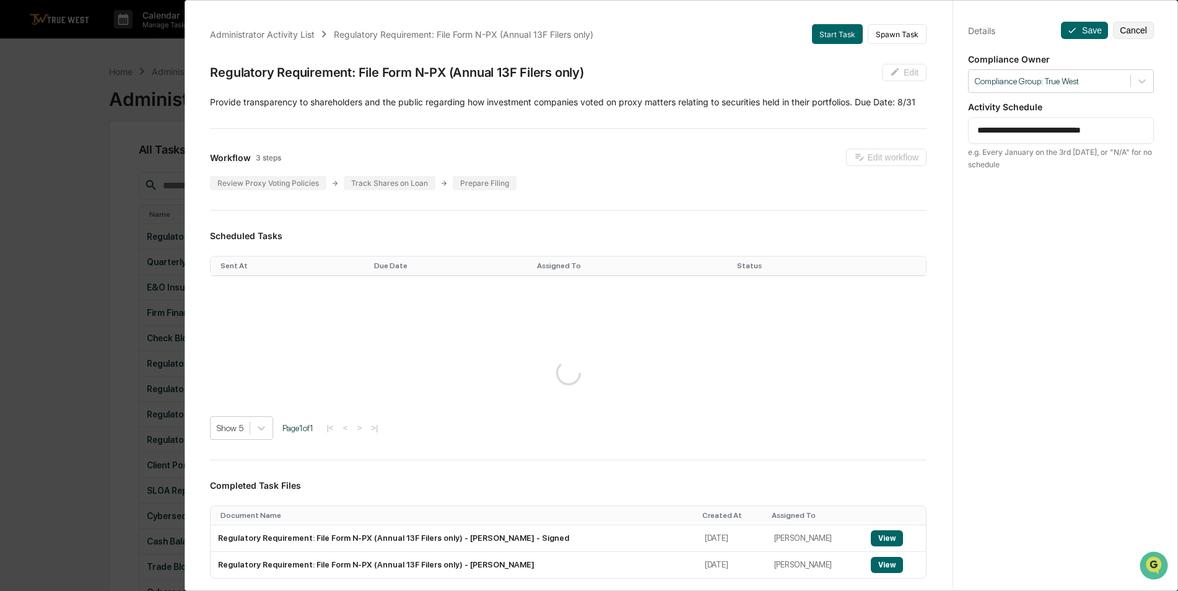
click at [32, 259] on div "Administrator Activity List Regulatory Requirement: File Form N-PX (Annual 13F …" at bounding box center [589, 295] width 1178 height 591
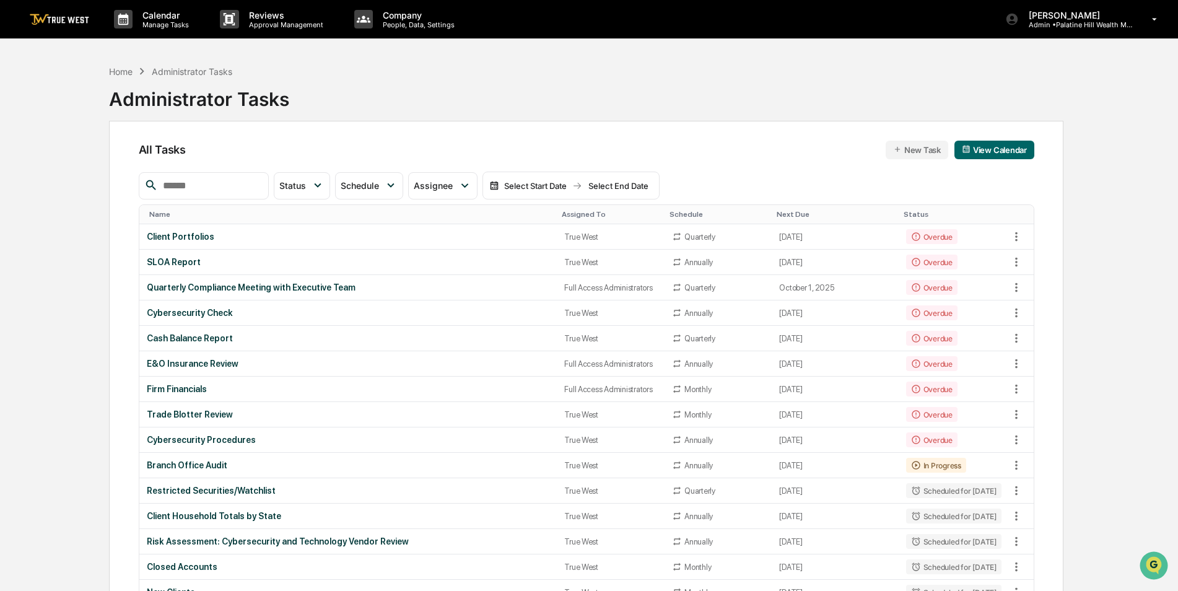
click at [570, 216] on div "Assigned To" at bounding box center [611, 214] width 98 height 9
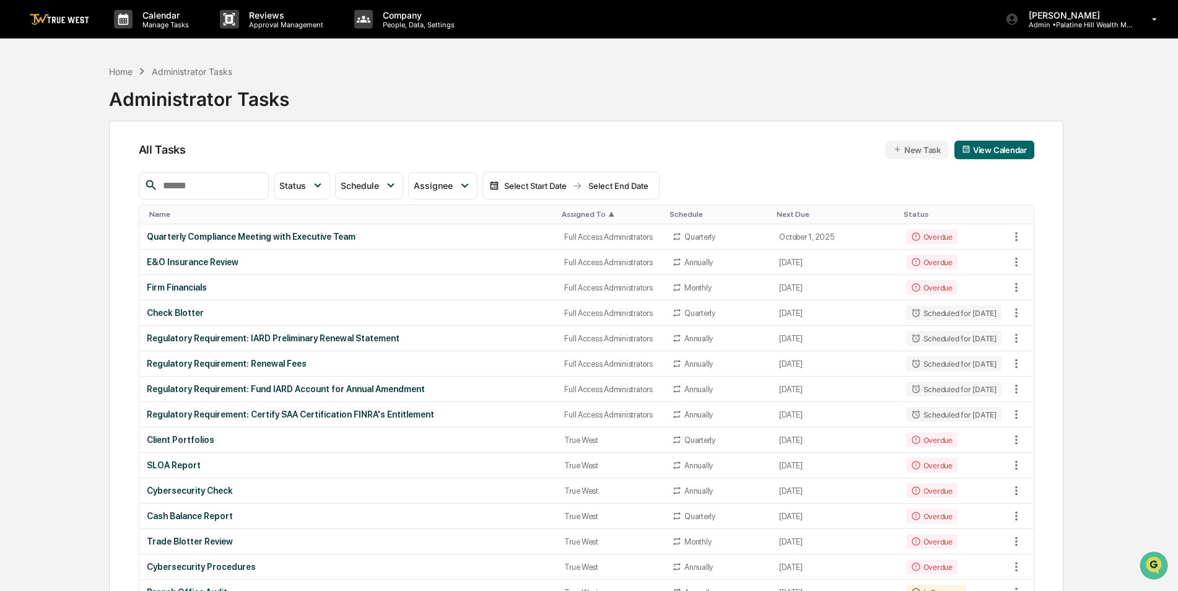
click at [567, 212] on div "Assigned To ▲" at bounding box center [611, 214] width 98 height 9
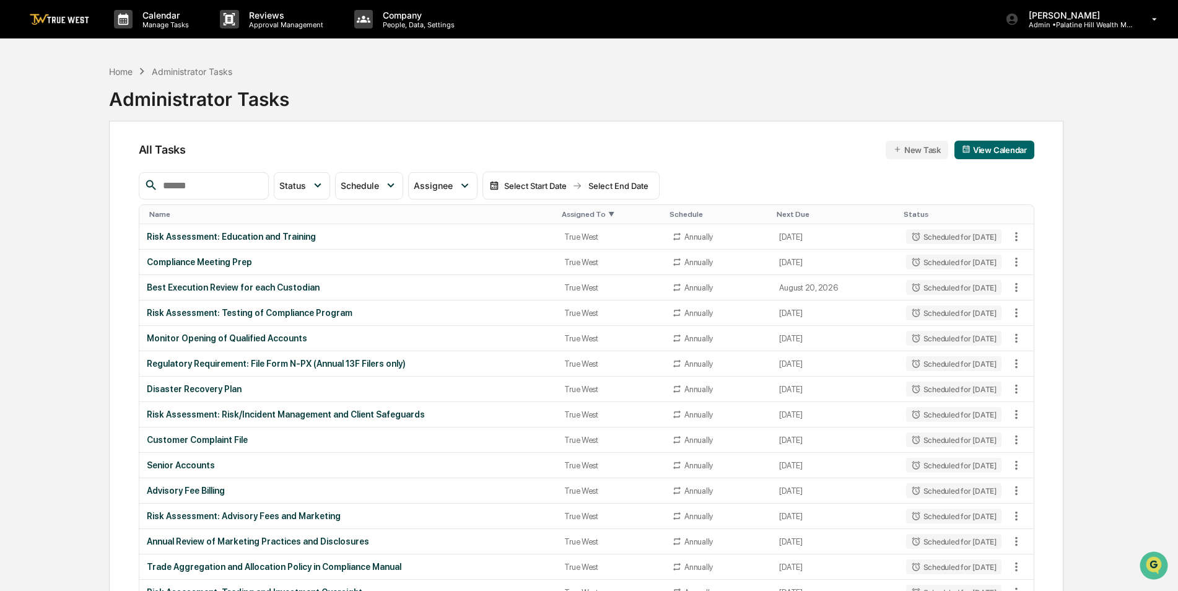
click at [567, 212] on div "Assigned To ▼" at bounding box center [611, 214] width 98 height 9
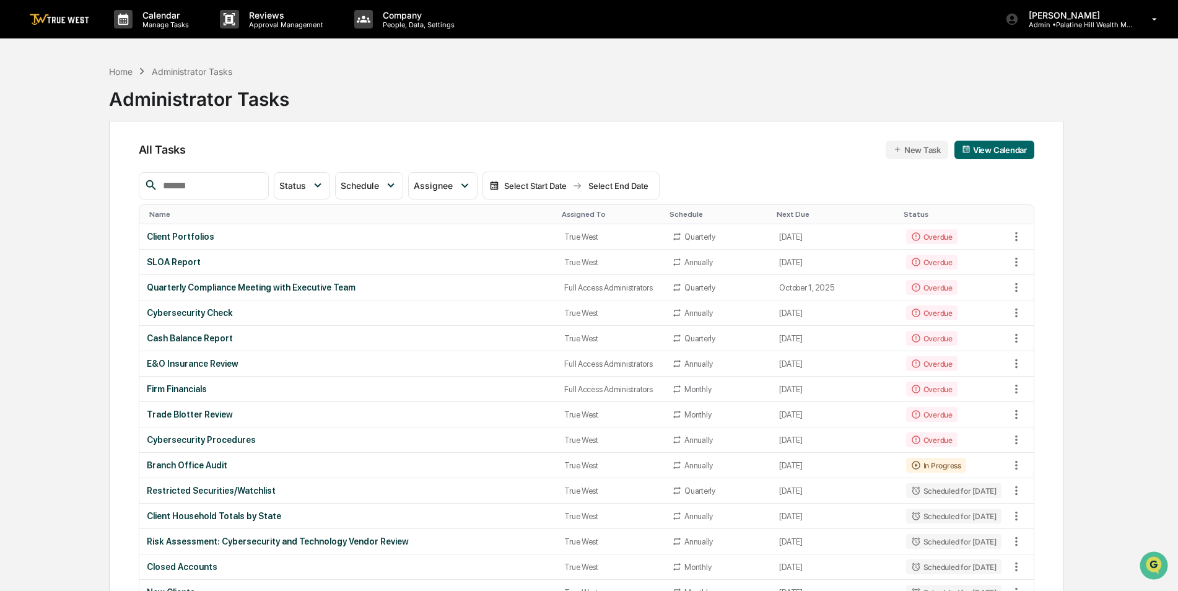
click at [567, 212] on div "Assigned To" at bounding box center [611, 214] width 98 height 9
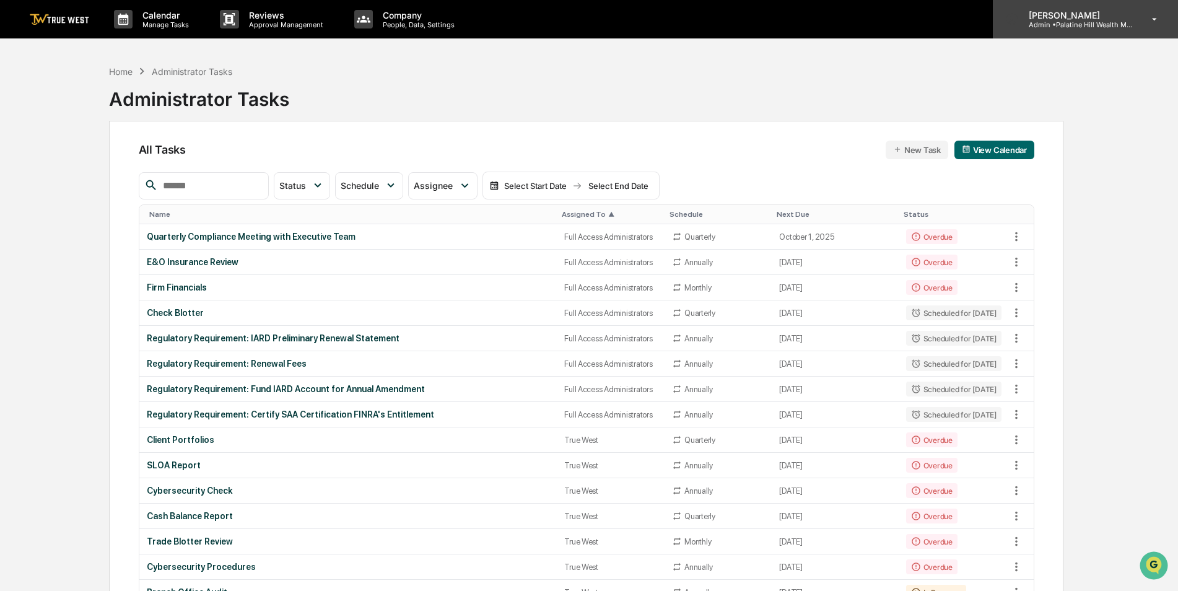
click at [1078, 25] on p "Admin • [GEOGRAPHIC_DATA] Wealth Management" at bounding box center [1076, 24] width 115 height 9
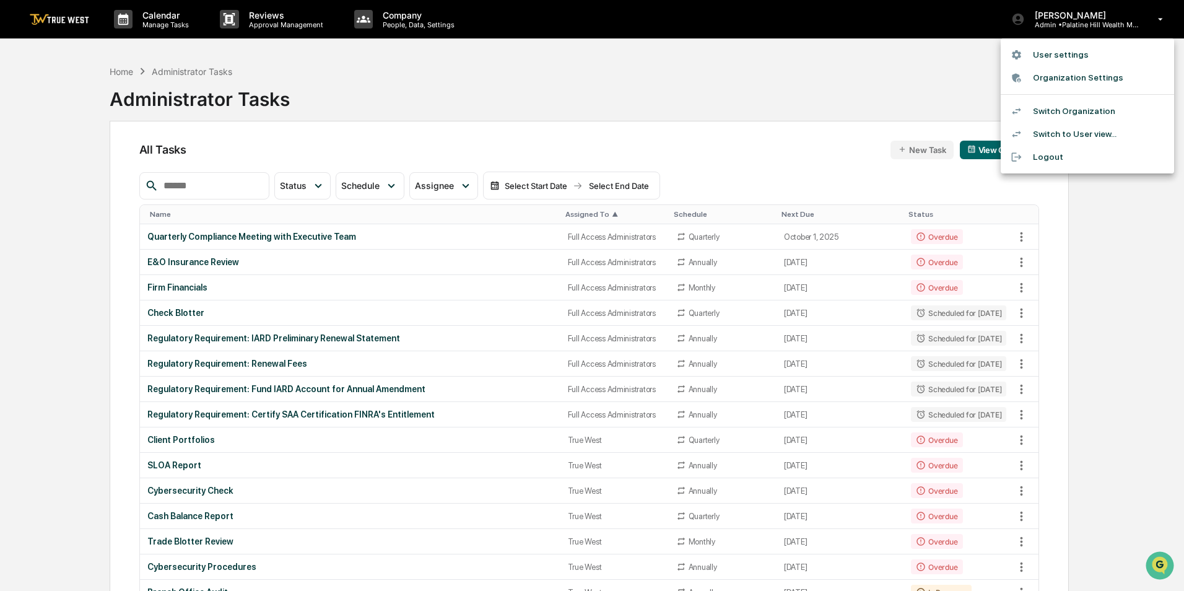
click at [1074, 110] on li "Switch Organization" at bounding box center [1087, 111] width 173 height 23
